Goal: Task Accomplishment & Management: Manage account settings

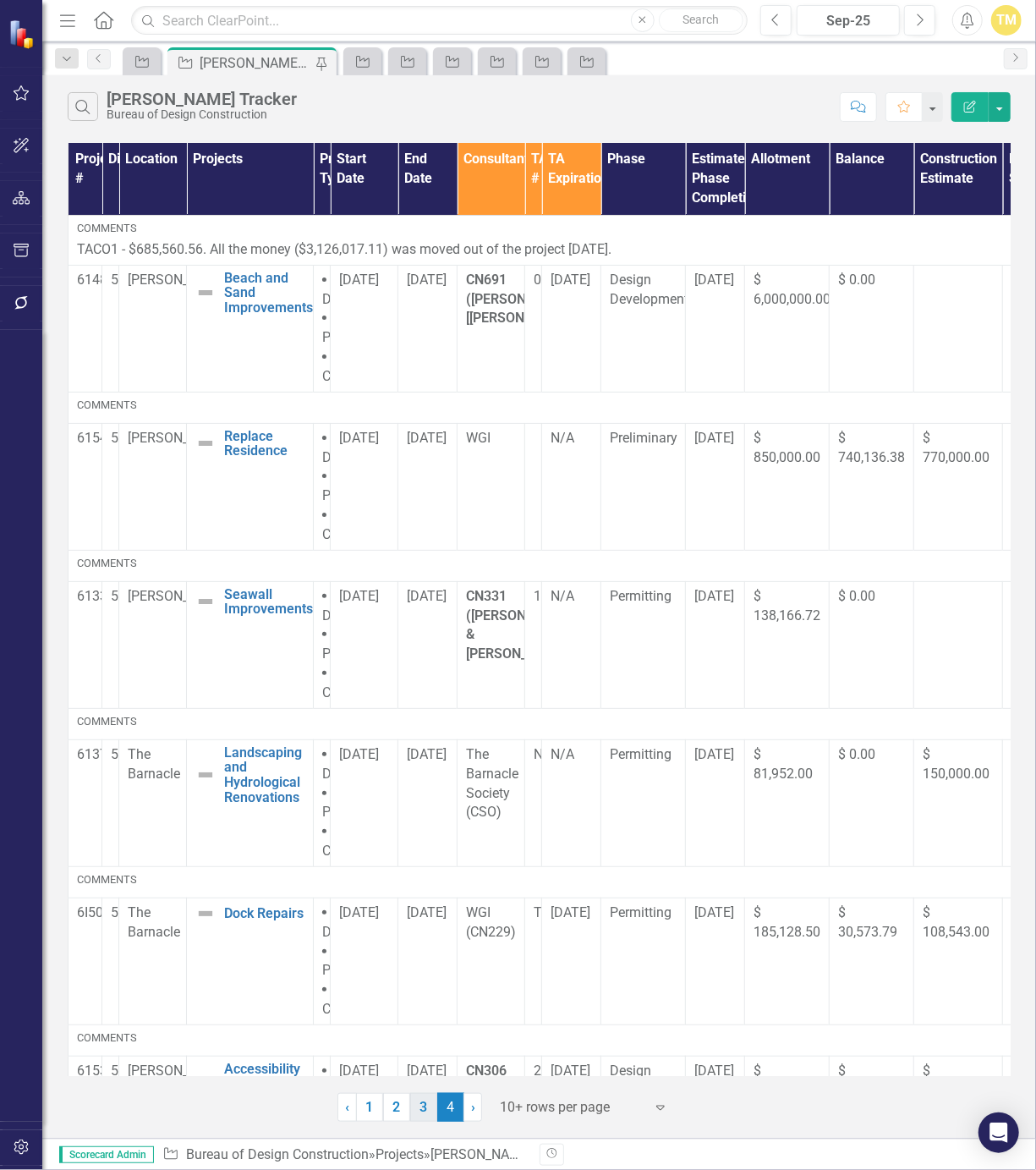
click at [425, 1106] on link "3" at bounding box center [423, 1107] width 27 height 29
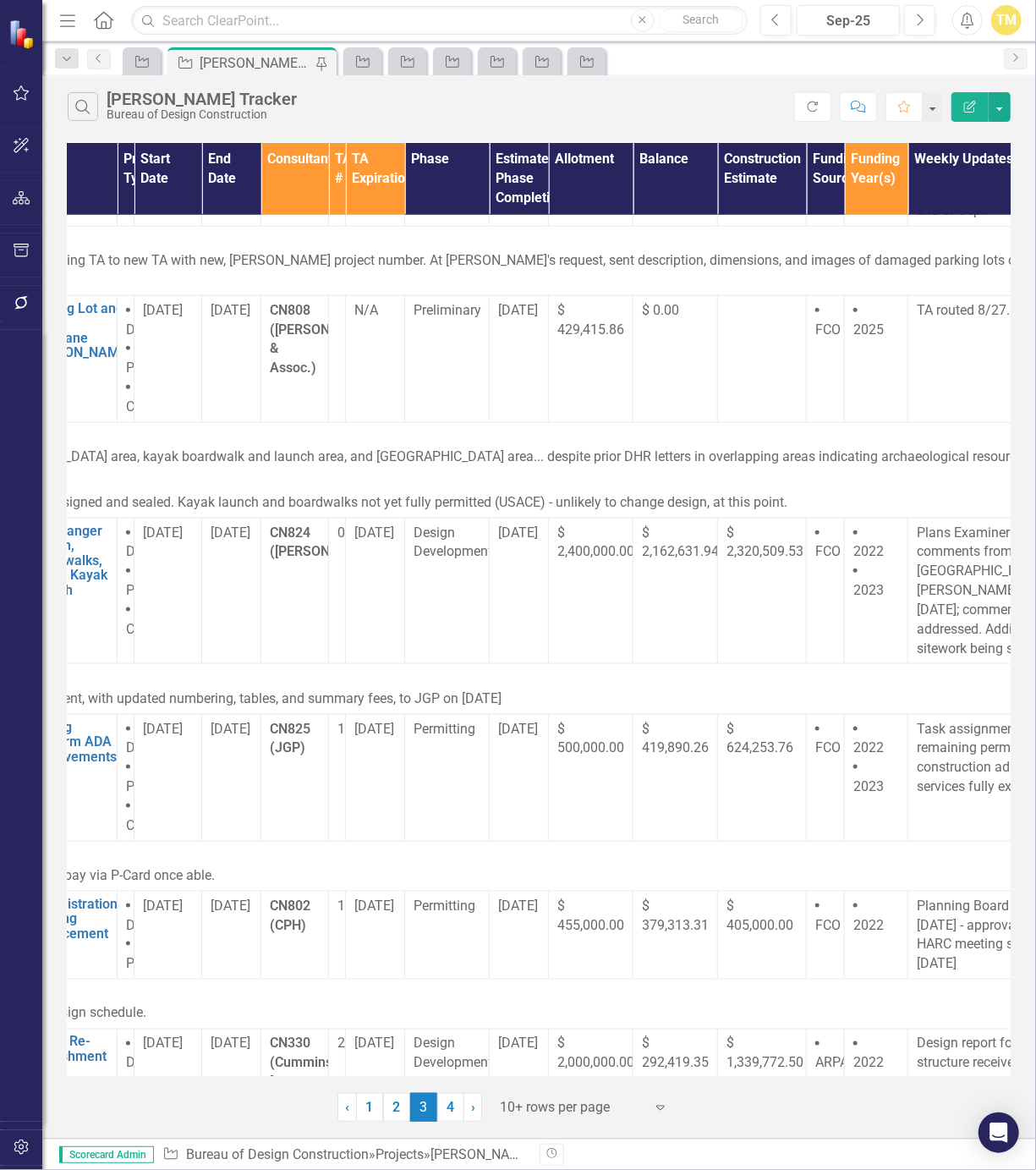
scroll to position [704, 309]
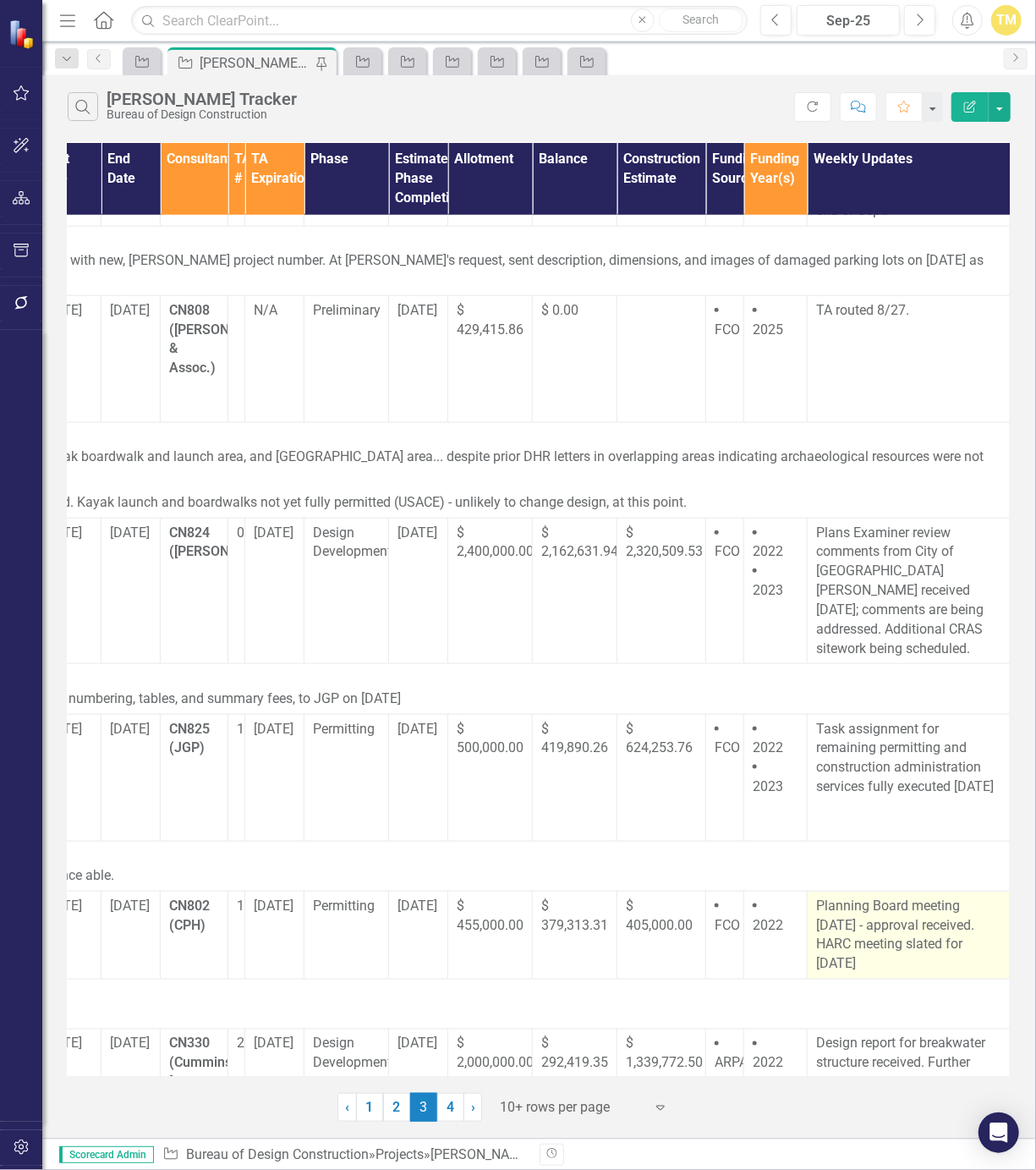
click at [899, 897] on p "Planning Board meeting [DATE] - approval received. HARC meeting slated for [DAT…" at bounding box center [909, 935] width 185 height 77
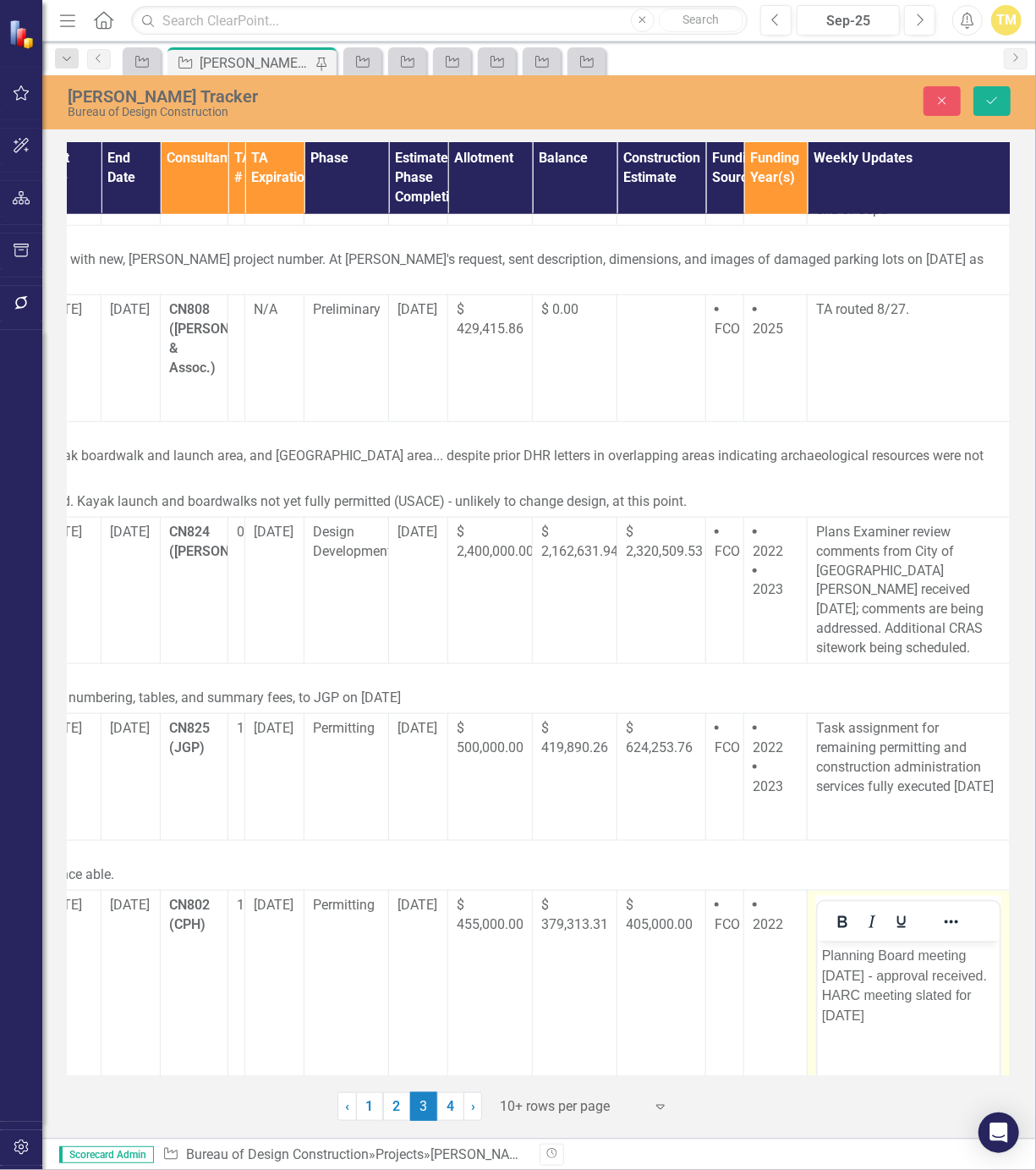
scroll to position [0, 0]
drag, startPoint x: 1717, startPoint y: 1821, endPoint x: 836, endPoint y: 967, distance: 1227.0
click at [836, 967] on p "Planning Board meeting [DATE] - approval received. HARC meeting slated for [DAT…" at bounding box center [908, 986] width 174 height 81
click at [843, 974] on p "Planning Board meeting [DATE] - approval received. HARC meeting slated for [DAT…" at bounding box center [908, 986] width 174 height 81
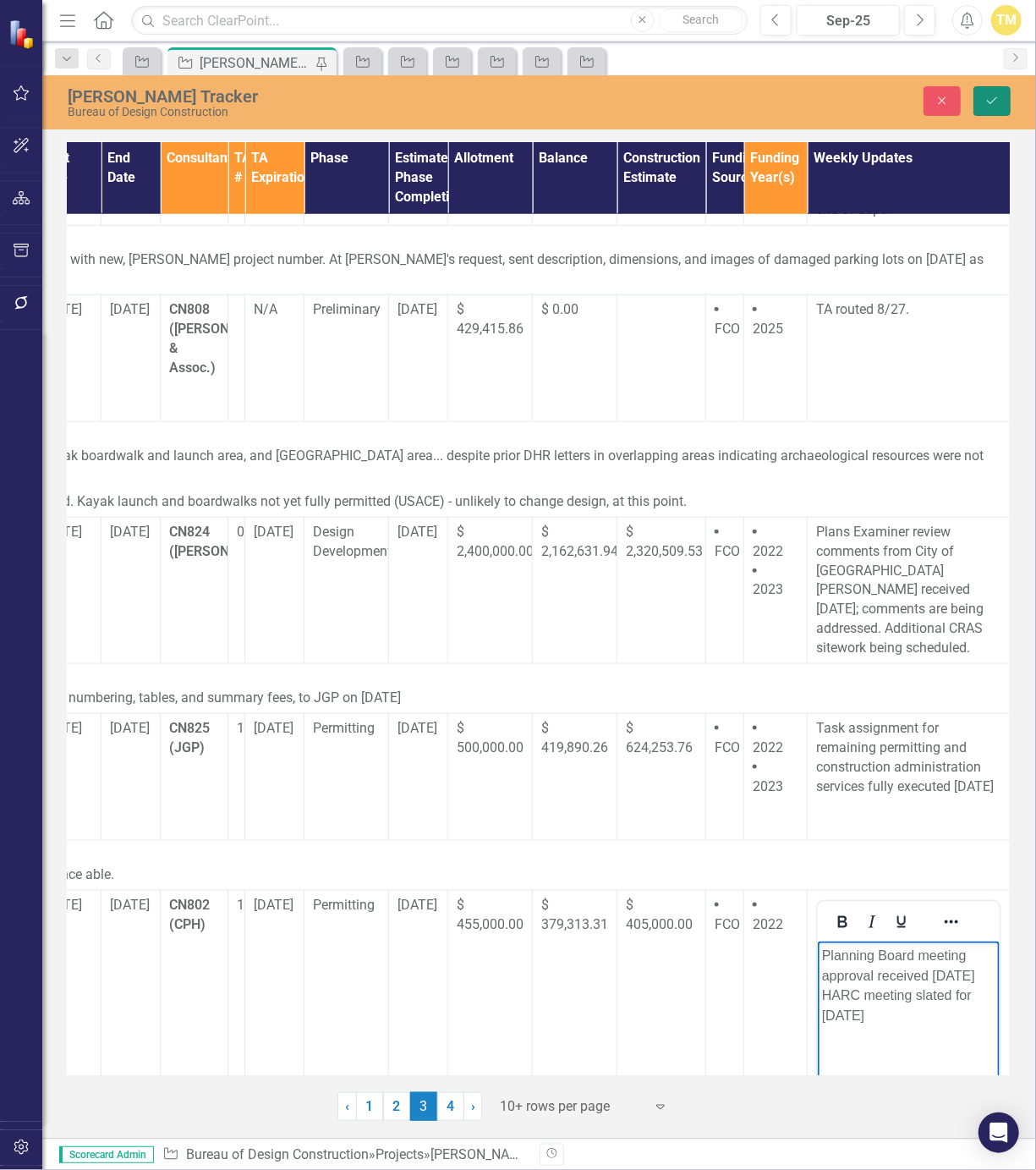
click at [985, 110] on button "Save" at bounding box center [993, 101] width 37 height 30
